Goal: Task Accomplishment & Management: Use online tool/utility

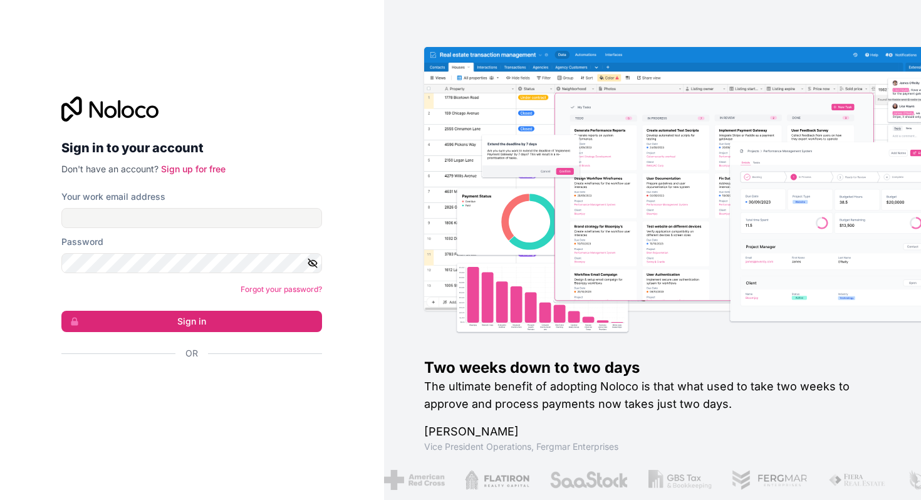
click at [150, 204] on div "Your work email address" at bounding box center [191, 209] width 261 height 38
click at [147, 227] on input "Your work email address" at bounding box center [191, 218] width 261 height 20
type input "projects@hopskipmedia.com"
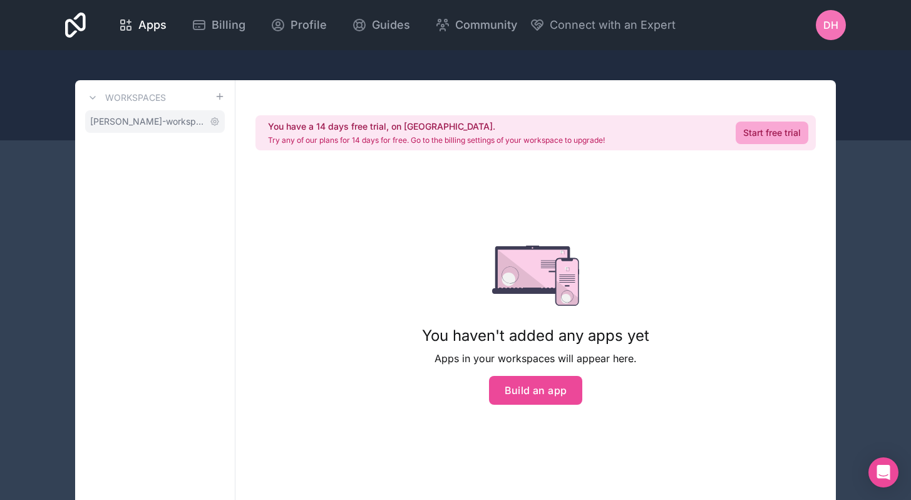
click at [175, 118] on span "diana-hernandez-workspace" at bounding box center [147, 121] width 115 height 13
click at [93, 97] on icon at bounding box center [93, 98] width 10 height 10
